Goal: Check status: Check status

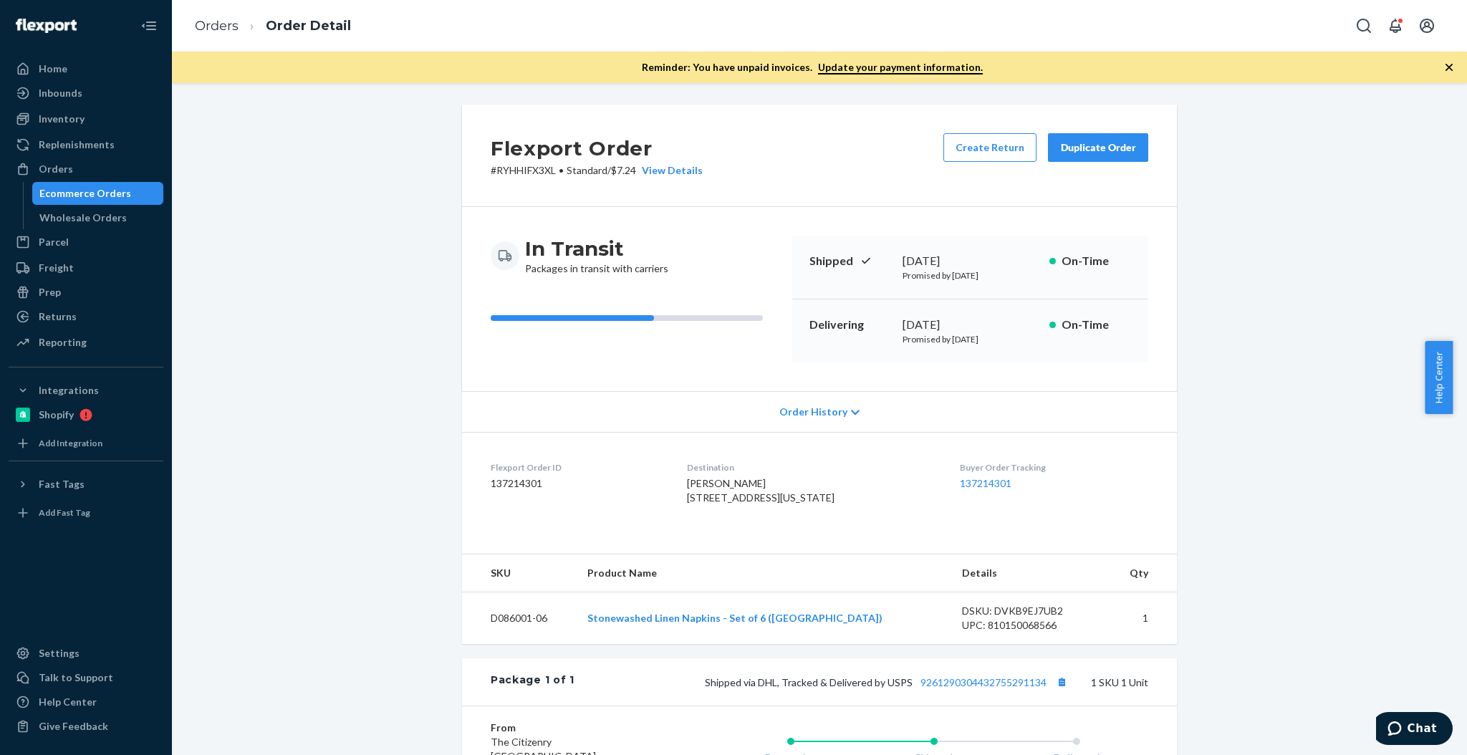
click at [514, 645] on td "D086001-06" at bounding box center [519, 618] width 114 height 52
copy td "D086001-06"
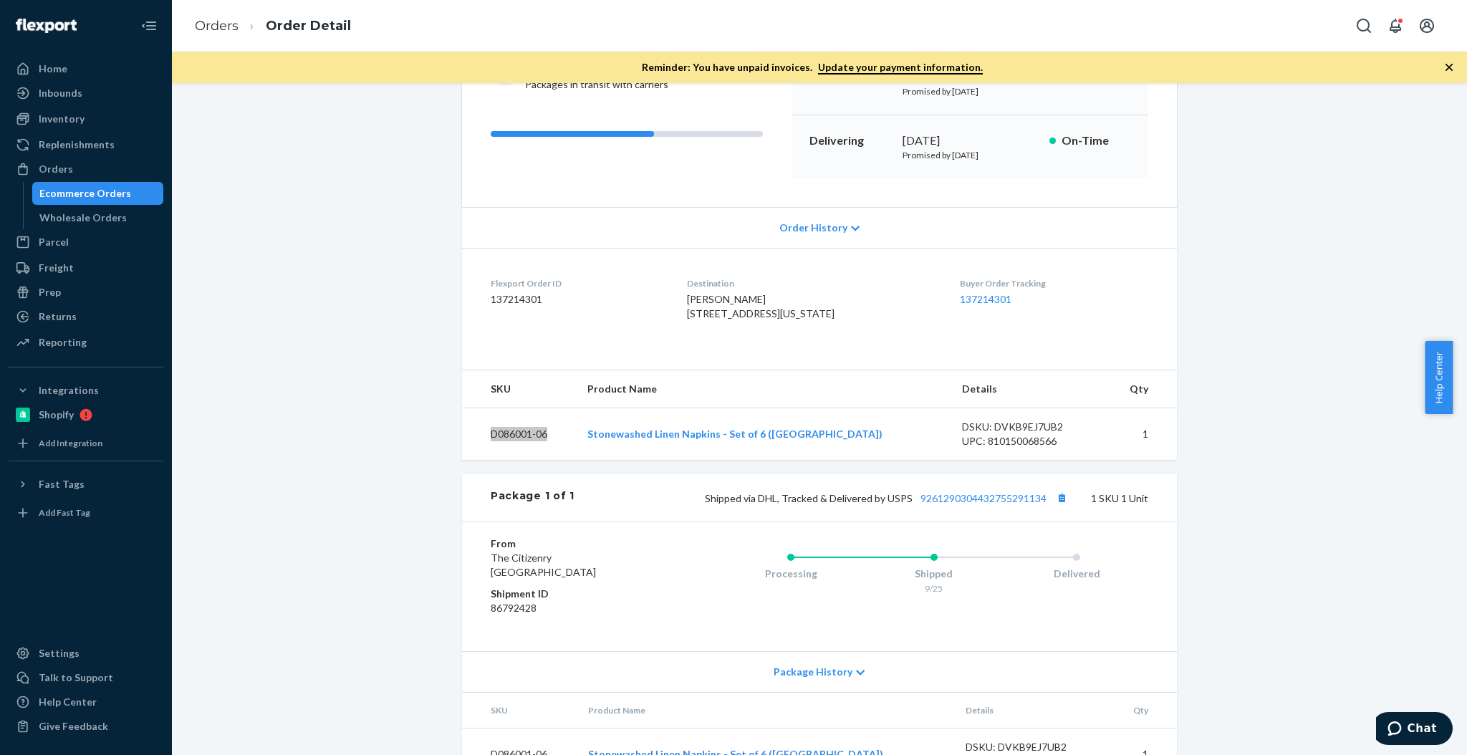
scroll to position [191, 0]
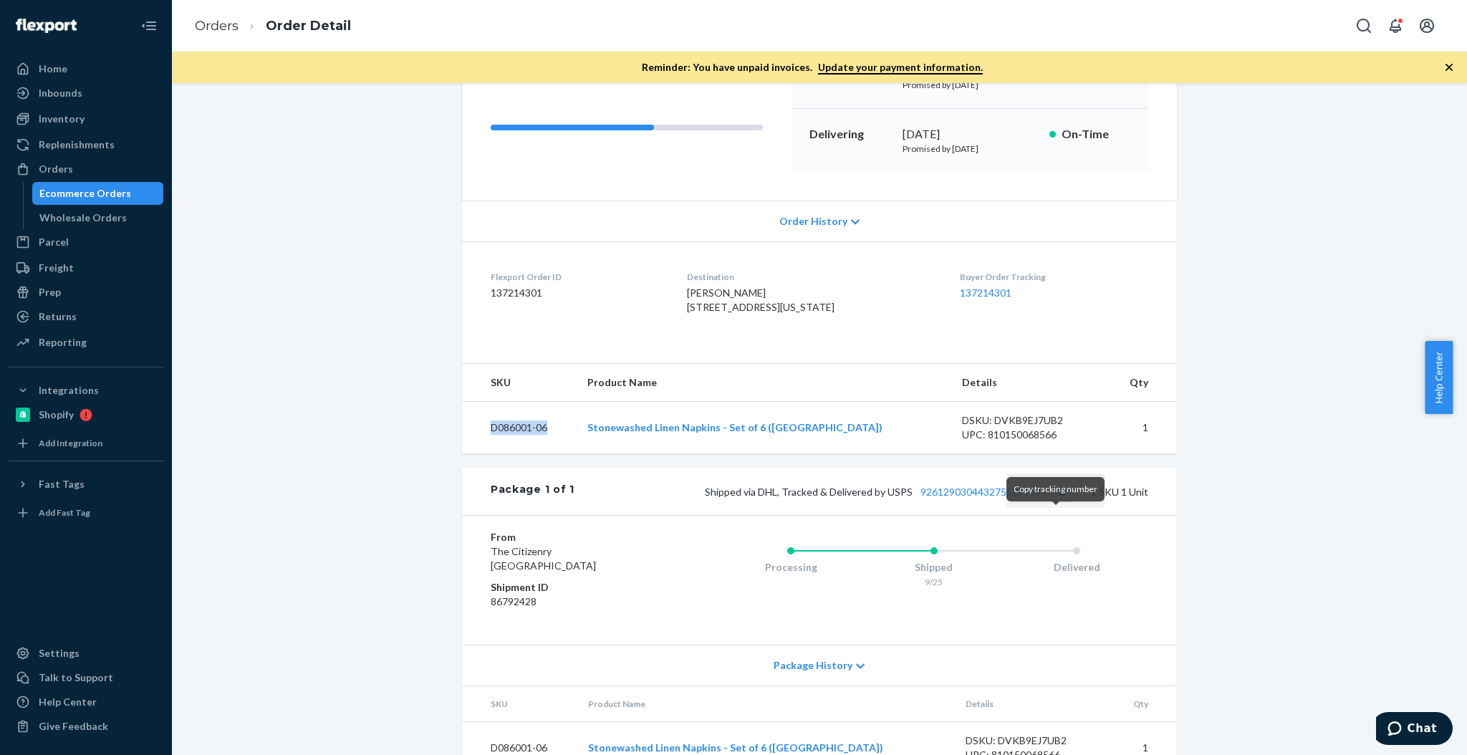
click at [1058, 501] on button "Copy tracking number" at bounding box center [1061, 491] width 19 height 19
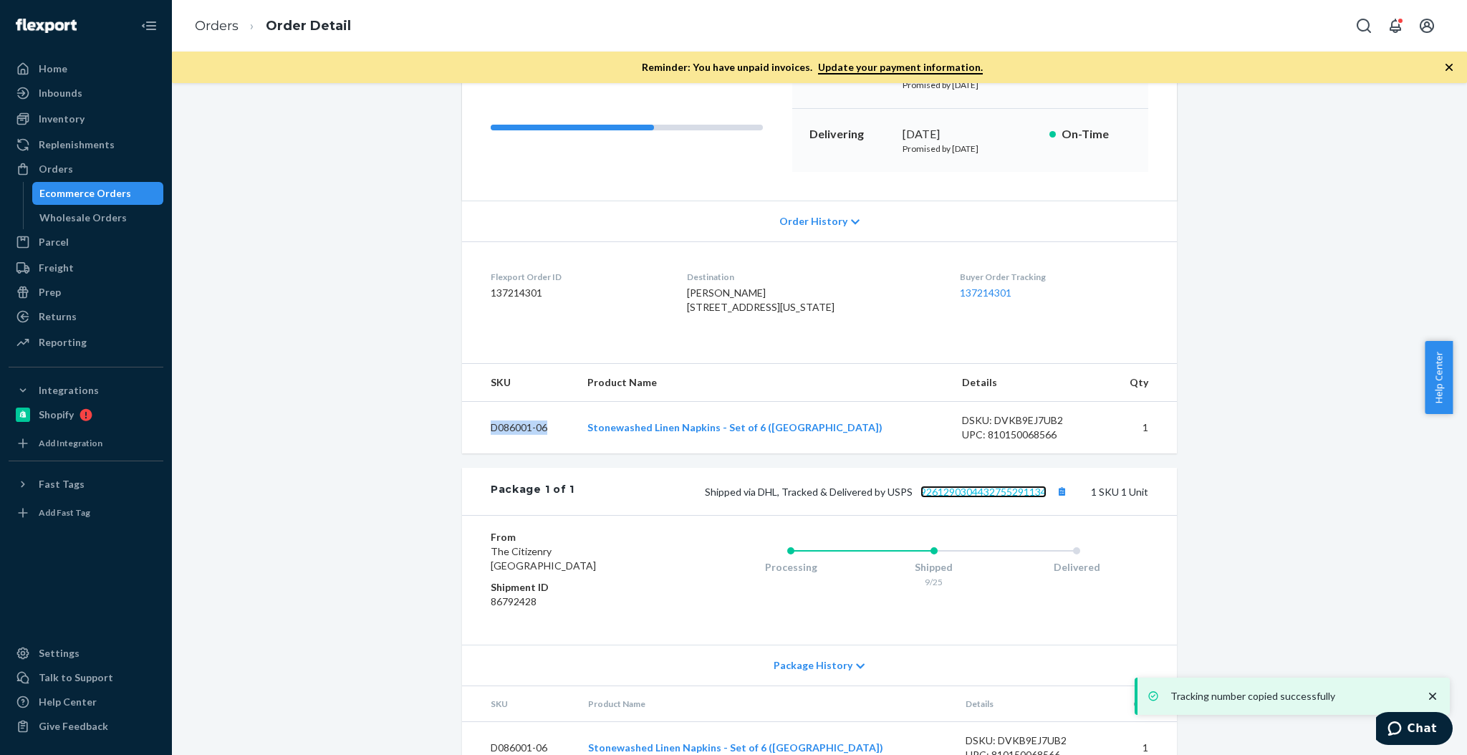
click at [1001, 498] on link "9261290304432755291134" at bounding box center [984, 492] width 126 height 12
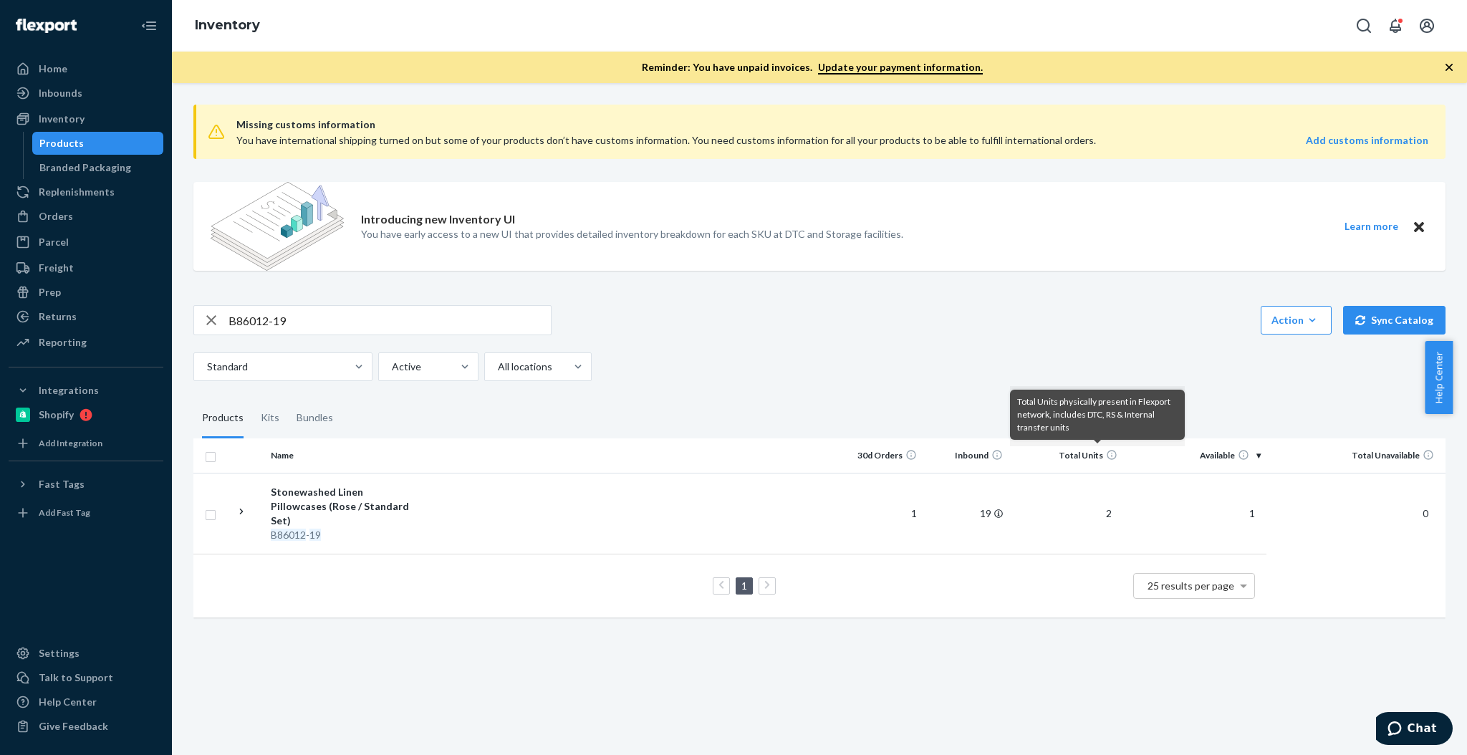
click at [323, 316] on input "B86012-19" at bounding box center [390, 320] width 322 height 29
paste input "D086001-05"
type input "D086001-05"
